Goal: Task Accomplishment & Management: Use online tool/utility

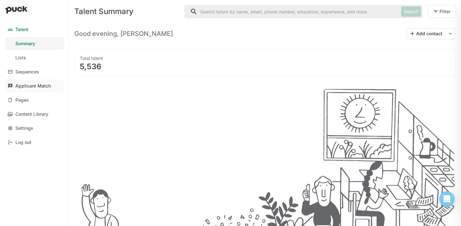
click at [36, 85] on div "Applicant Match" at bounding box center [33, 85] width 36 height 5
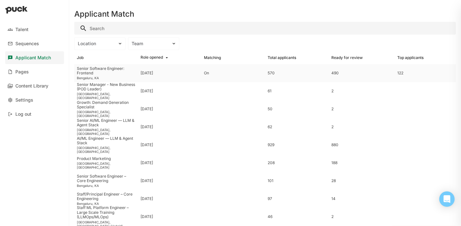
click at [153, 71] on div "[DATE]" at bounding box center [146, 73] width 12 height 4
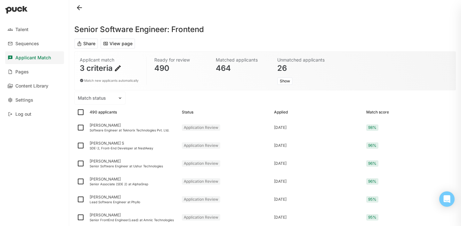
click at [121, 69] on img at bounding box center [118, 68] width 8 height 8
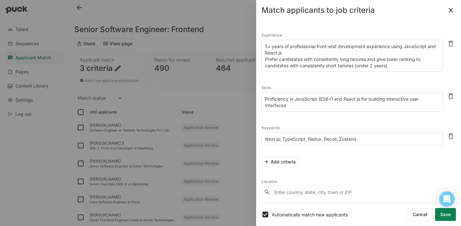
click at [242, 105] on div at bounding box center [230, 113] width 461 height 226
click at [451, 14] on button at bounding box center [450, 10] width 10 height 10
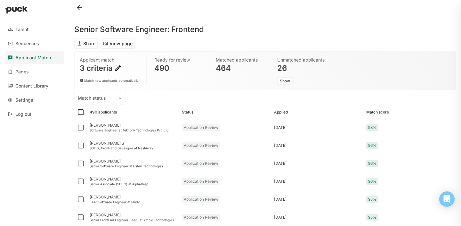
click at [117, 67] on img at bounding box center [118, 68] width 8 height 8
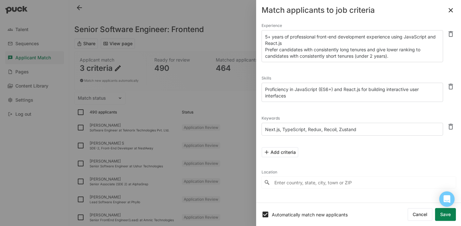
scroll to position [9, 0]
click at [303, 12] on div "Match applicants to job criteria" at bounding box center [317, 10] width 113 height 8
click at [454, 9] on button at bounding box center [450, 10] width 10 height 10
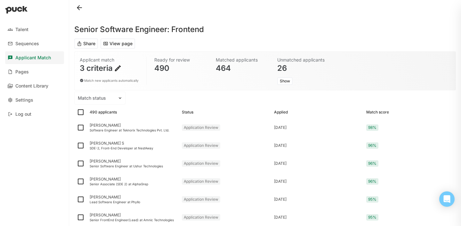
click at [86, 45] on button "Share" at bounding box center [86, 43] width 24 height 10
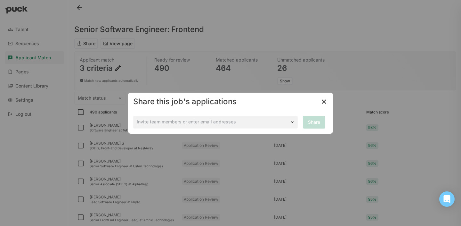
click at [170, 121] on div "Invite team members or enter email addresses Share" at bounding box center [230, 122] width 195 height 13
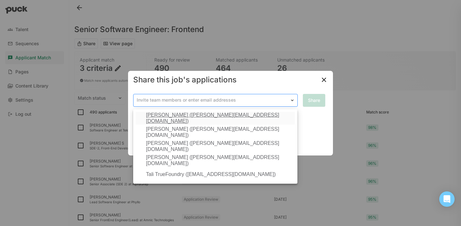
click at [168, 97] on div at bounding box center [212, 100] width 150 height 7
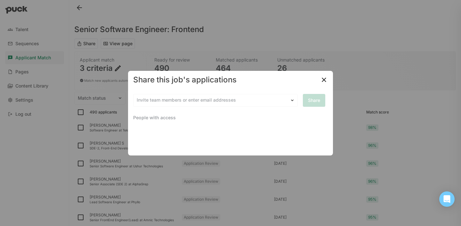
click at [318, 83] on div "Share this job's applications" at bounding box center [230, 80] width 205 height 18
click at [322, 82] on img at bounding box center [324, 80] width 8 height 8
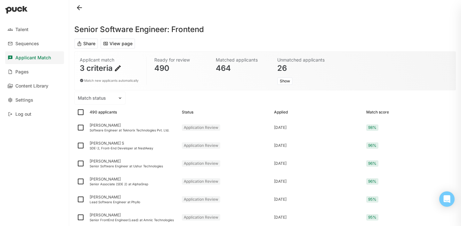
click at [77, 8] on button at bounding box center [79, 8] width 10 height 10
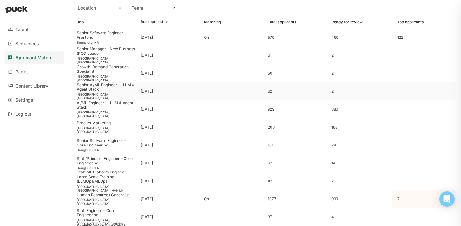
scroll to position [35, 0]
click at [117, 91] on div "Senior AI/ML Engineer — LLM & Agent Stack" at bounding box center [106, 87] width 59 height 9
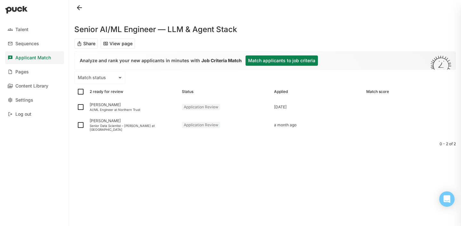
click at [274, 61] on button "Match applicants to job criteria" at bounding box center [281, 60] width 72 height 10
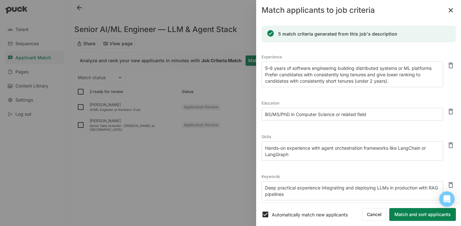
click at [452, 11] on button at bounding box center [450, 10] width 10 height 10
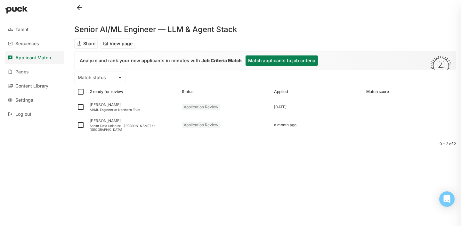
click at [88, 43] on button "Share" at bounding box center [86, 43] width 24 height 10
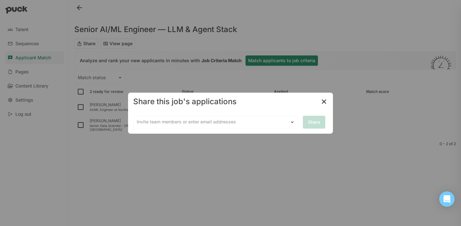
click at [323, 101] on div "Share this job's applications Invite team members or enter email addresses Share" at bounding box center [230, 112] width 205 height 41
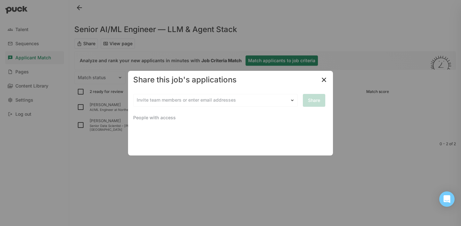
click at [323, 78] on img at bounding box center [324, 80] width 8 height 8
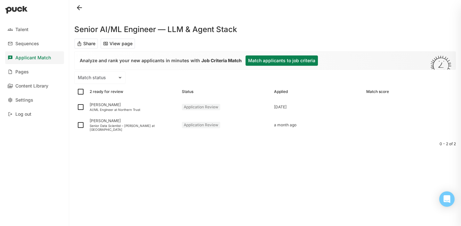
click at [79, 7] on button at bounding box center [79, 8] width 10 height 10
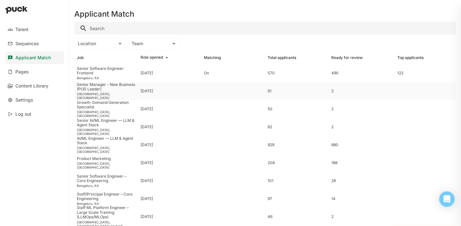
click at [114, 86] on div "Senior Manager - New Business (POD Leader)" at bounding box center [106, 86] width 59 height 9
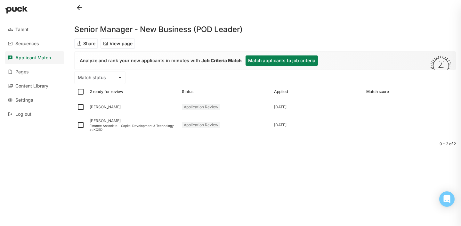
click at [78, 5] on button at bounding box center [79, 8] width 10 height 10
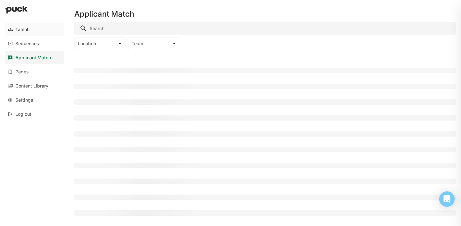
click at [27, 29] on div "Talent" at bounding box center [21, 29] width 13 height 5
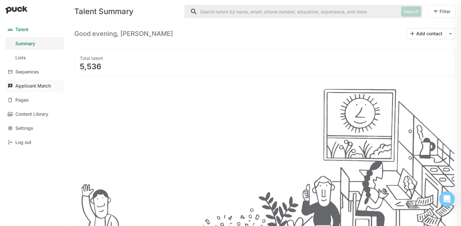
click at [38, 84] on div "Applicant Match" at bounding box center [33, 85] width 36 height 5
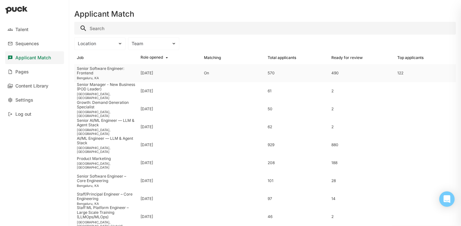
click at [113, 73] on div "Senior Software Engineer: Frontend" at bounding box center [106, 70] width 59 height 9
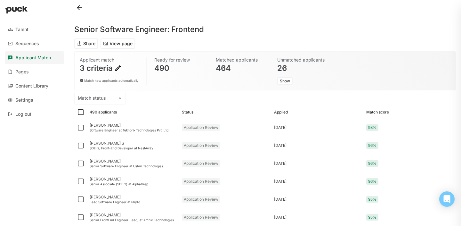
click at [116, 67] on img at bounding box center [118, 68] width 8 height 8
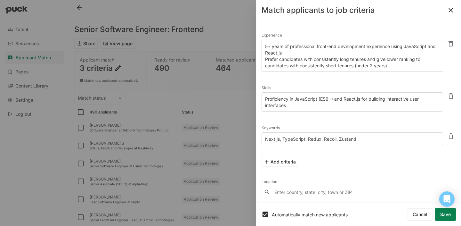
click at [197, 85] on div at bounding box center [230, 113] width 461 height 226
click at [451, 8] on button at bounding box center [450, 10] width 10 height 10
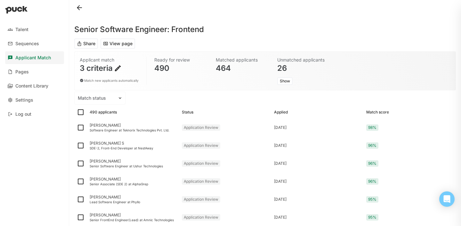
scroll to position [12, 0]
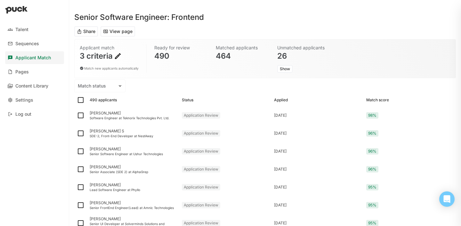
click at [120, 55] on img at bounding box center [118, 56] width 8 height 8
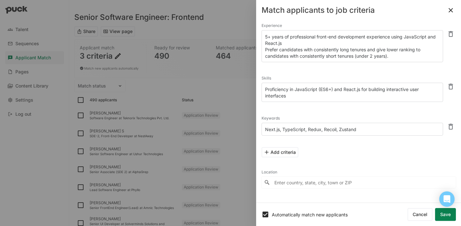
scroll to position [0, 0]
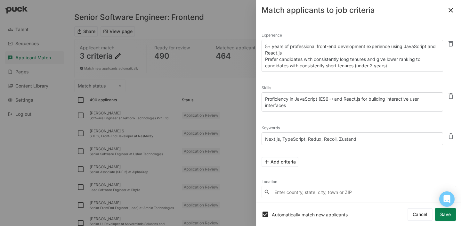
click at [230, 53] on div at bounding box center [230, 113] width 461 height 226
click at [451, 12] on button at bounding box center [450, 10] width 10 height 10
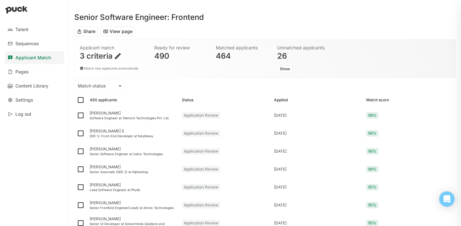
click at [116, 59] on img at bounding box center [118, 56] width 8 height 8
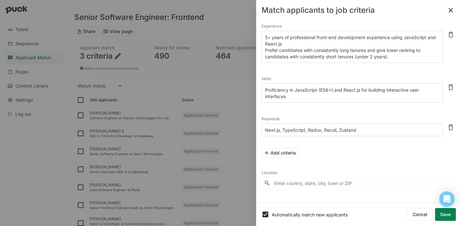
scroll to position [10, 0]
click at [225, 87] on div at bounding box center [230, 113] width 461 height 226
